Goal: Find specific page/section: Find specific page/section

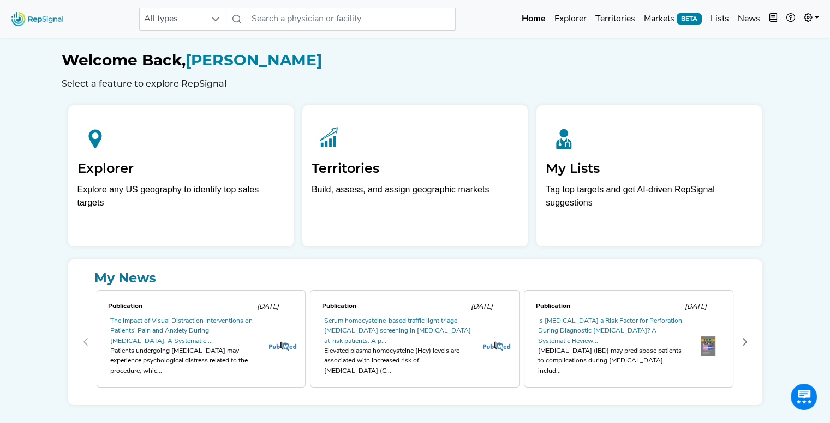
click at [207, 32] on div "All types No results found Home Explorer Territories Markets BETA Lists News ne…" at bounding box center [415, 18] width 830 height 29
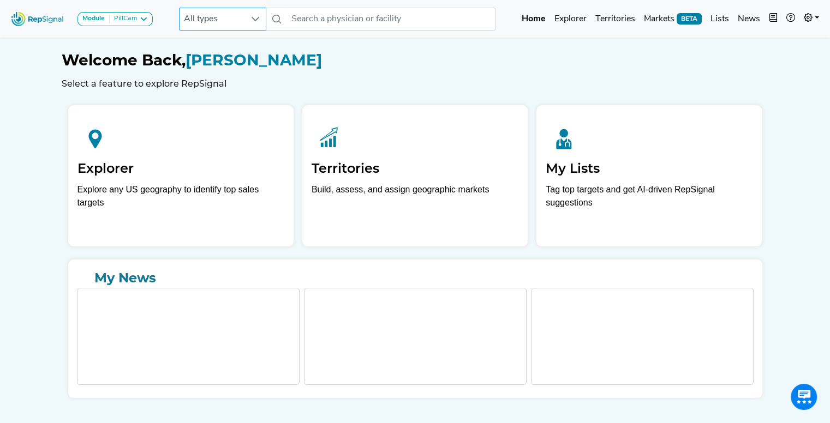
click at [230, 15] on span "All types" at bounding box center [211, 19] width 65 height 22
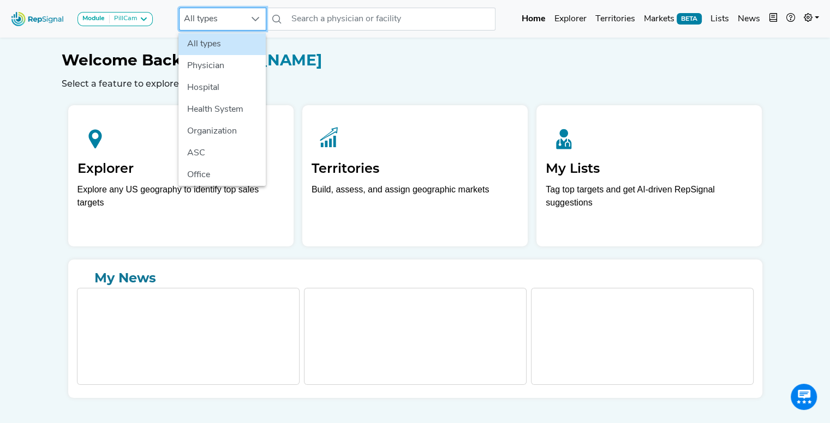
scroll to position [0, 8]
click at [221, 80] on li "Hospital" at bounding box center [221, 88] width 87 height 22
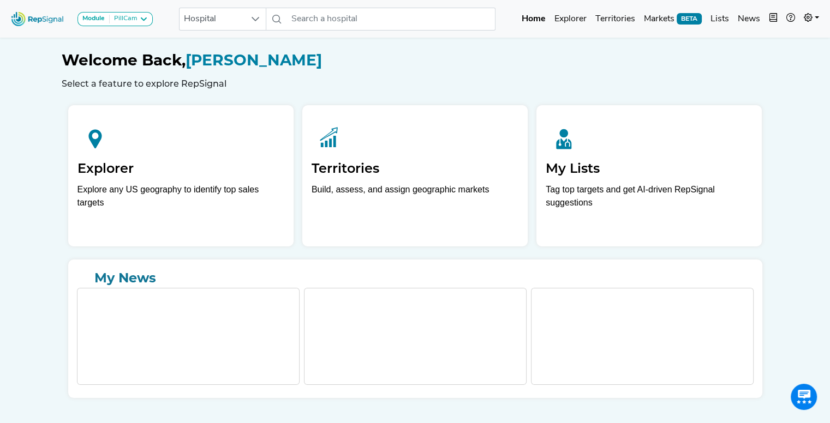
click at [404, 32] on div "Module PillCam Arthroscopy [MEDICAL_DATA] [MEDICAL_DATA] Breast Test Cardiac [M…" at bounding box center [415, 18] width 830 height 29
click at [384, 21] on input "text" at bounding box center [391, 19] width 208 height 23
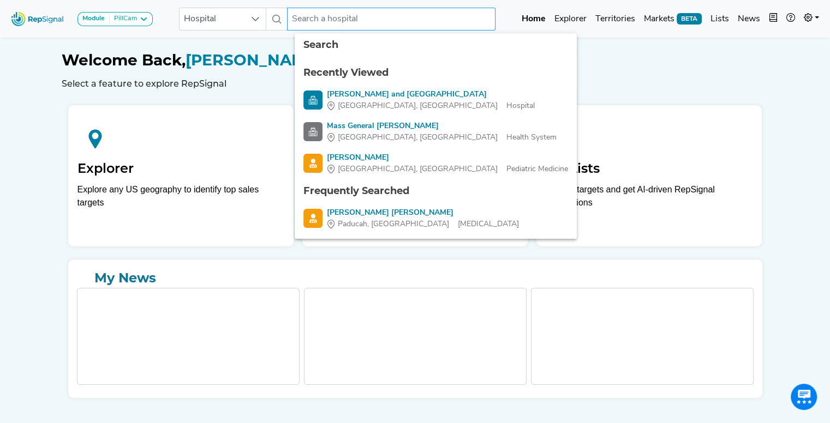
type input "m"
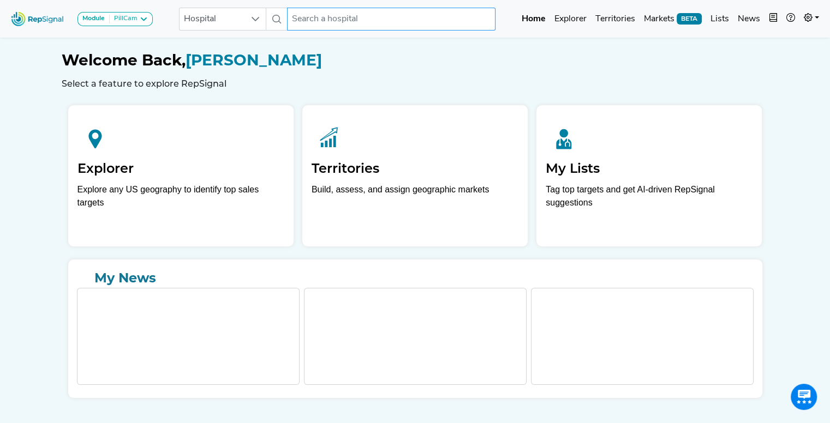
click at [332, 26] on input "text" at bounding box center [391, 19] width 208 height 23
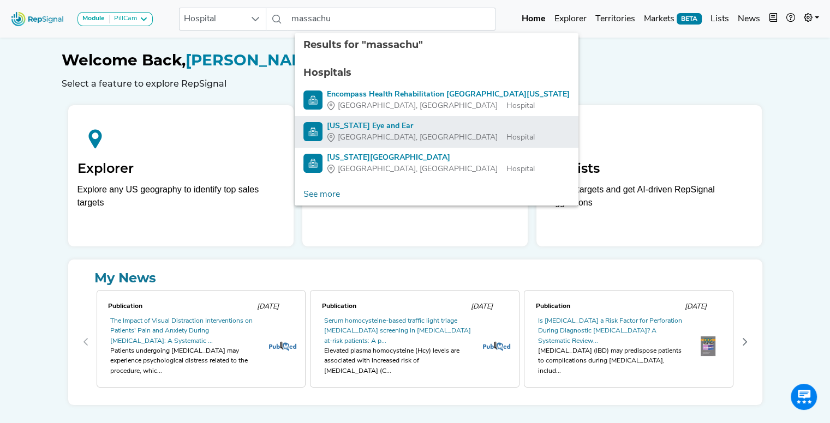
click at [388, 130] on div "[US_STATE] Eye and Ear" at bounding box center [431, 126] width 208 height 11
type input "[US_STATE] Eye and Ear"
